Goal: Task Accomplishment & Management: Use online tool/utility

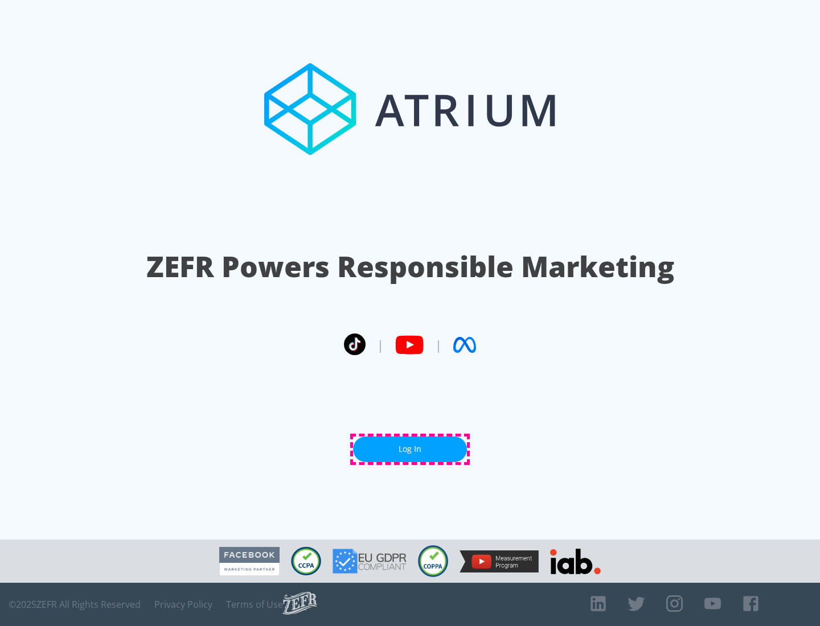
click at [410, 449] on link "Log In" at bounding box center [410, 450] width 114 height 26
